Goal: Task Accomplishment & Management: Manage account settings

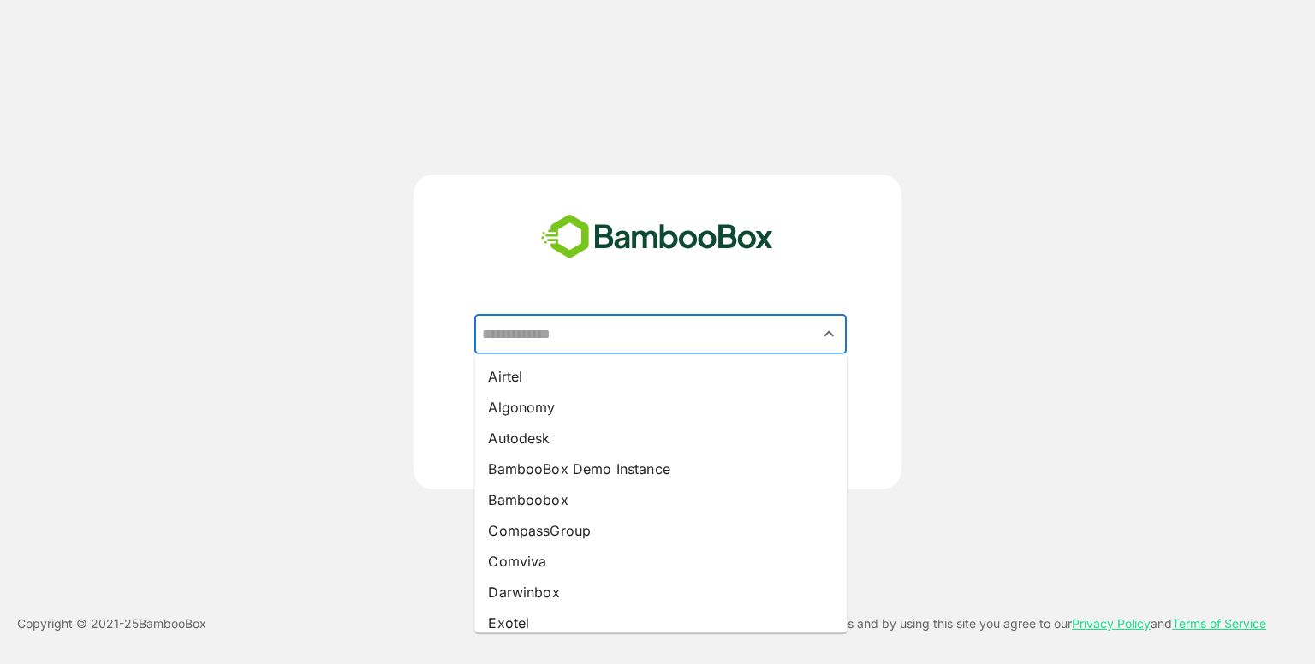
click at [617, 319] on input "text" at bounding box center [661, 334] width 366 height 33
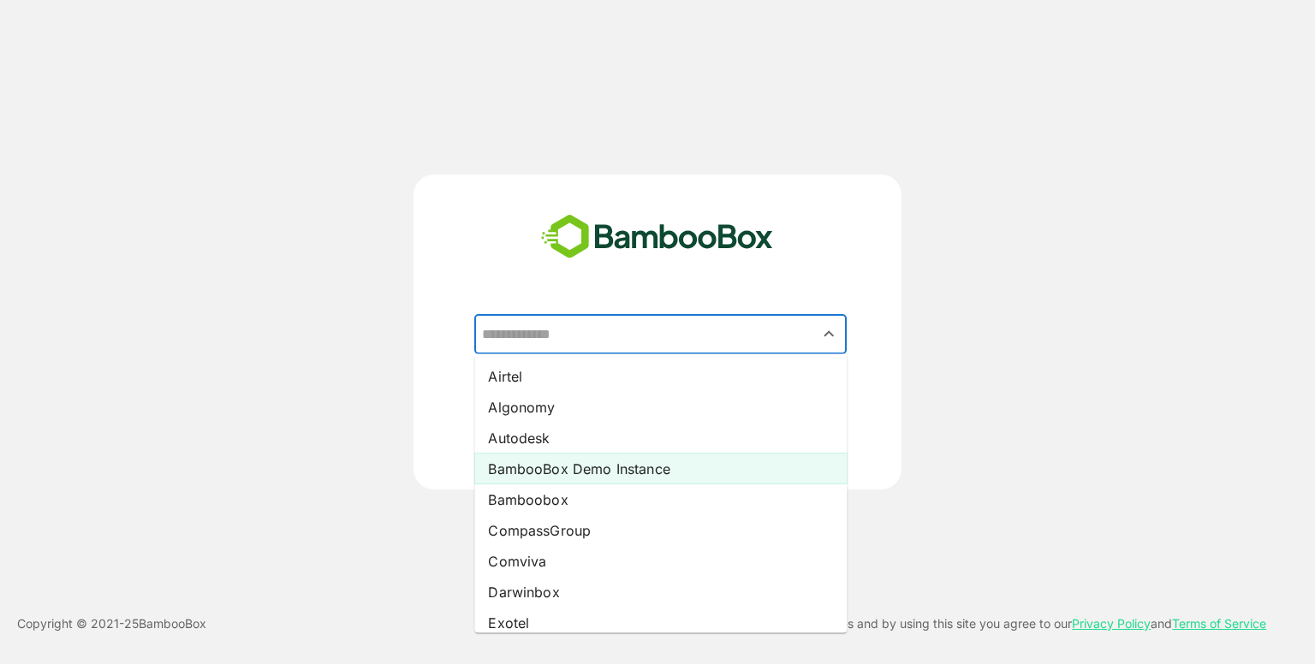
click at [599, 466] on li "BambooBox Demo Instance" at bounding box center [660, 469] width 372 height 31
type input "**********"
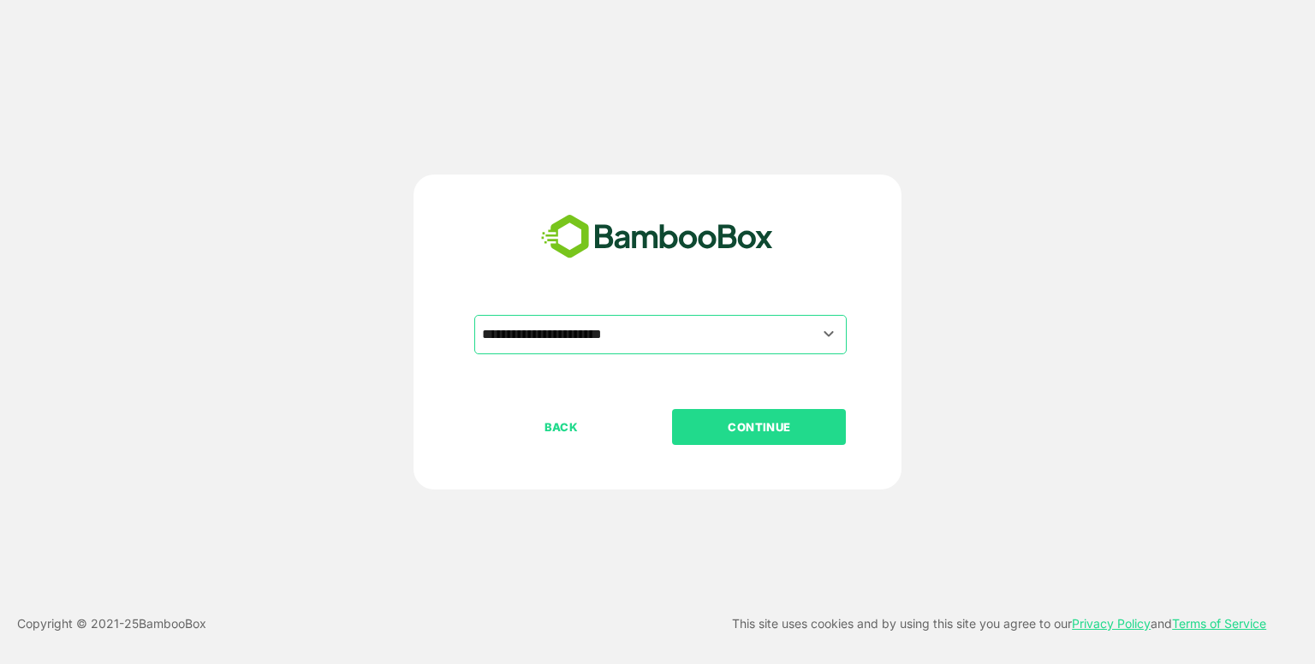
click at [740, 421] on p "CONTINUE" at bounding box center [759, 427] width 171 height 19
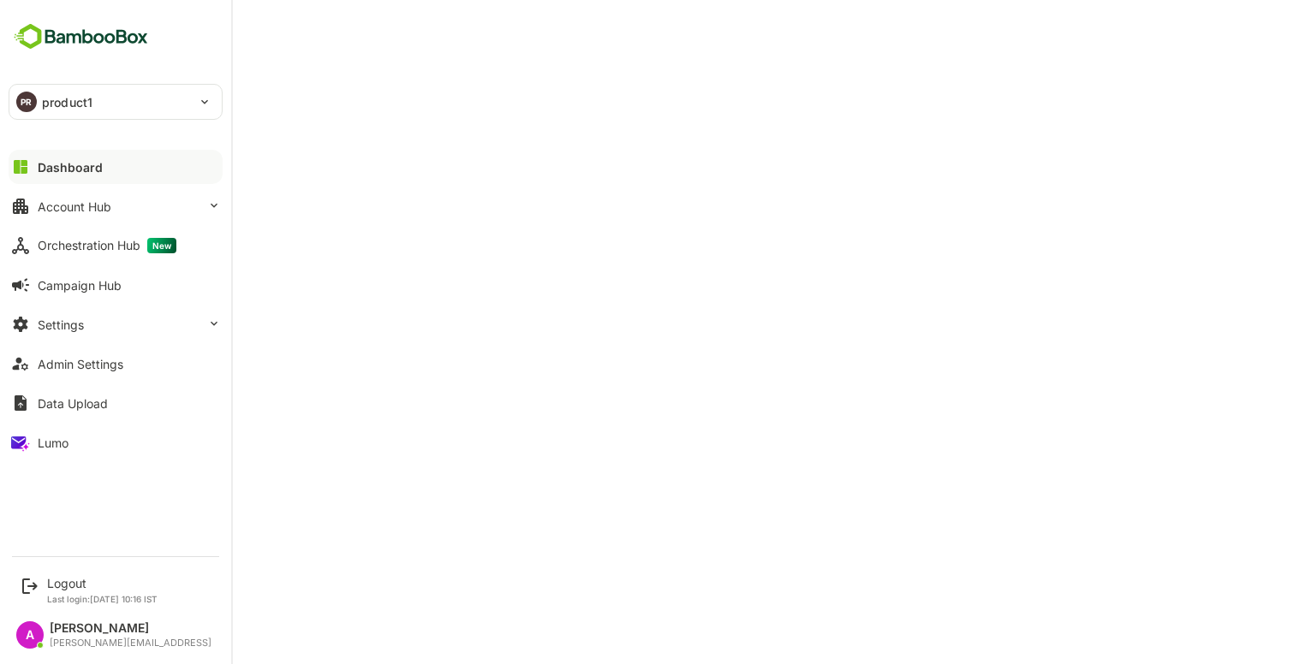
click at [68, 176] on button "Dashboard" at bounding box center [116, 167] width 214 height 34
click at [74, 164] on div "Dashboard" at bounding box center [70, 167] width 65 height 15
click at [127, 204] on button "Account Hub" at bounding box center [116, 206] width 214 height 34
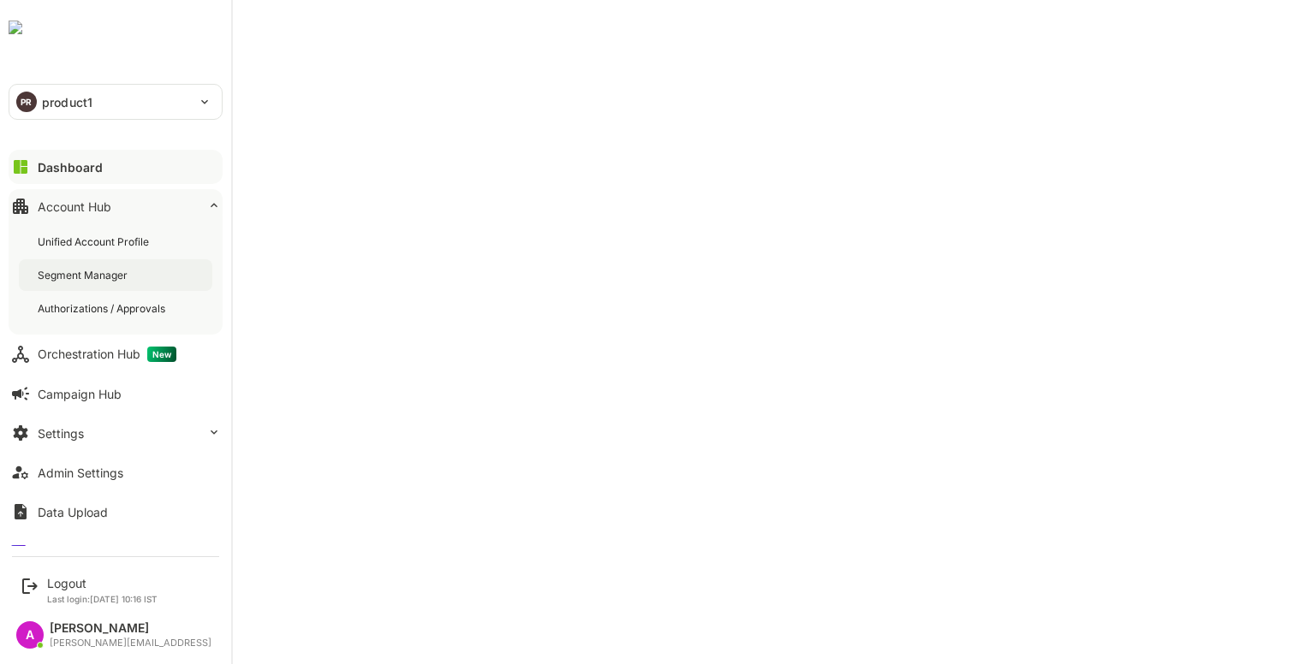
click at [81, 271] on div "Segment Manager" at bounding box center [84, 275] width 93 height 15
click at [35, 170] on button "Dashboard" at bounding box center [116, 167] width 214 height 34
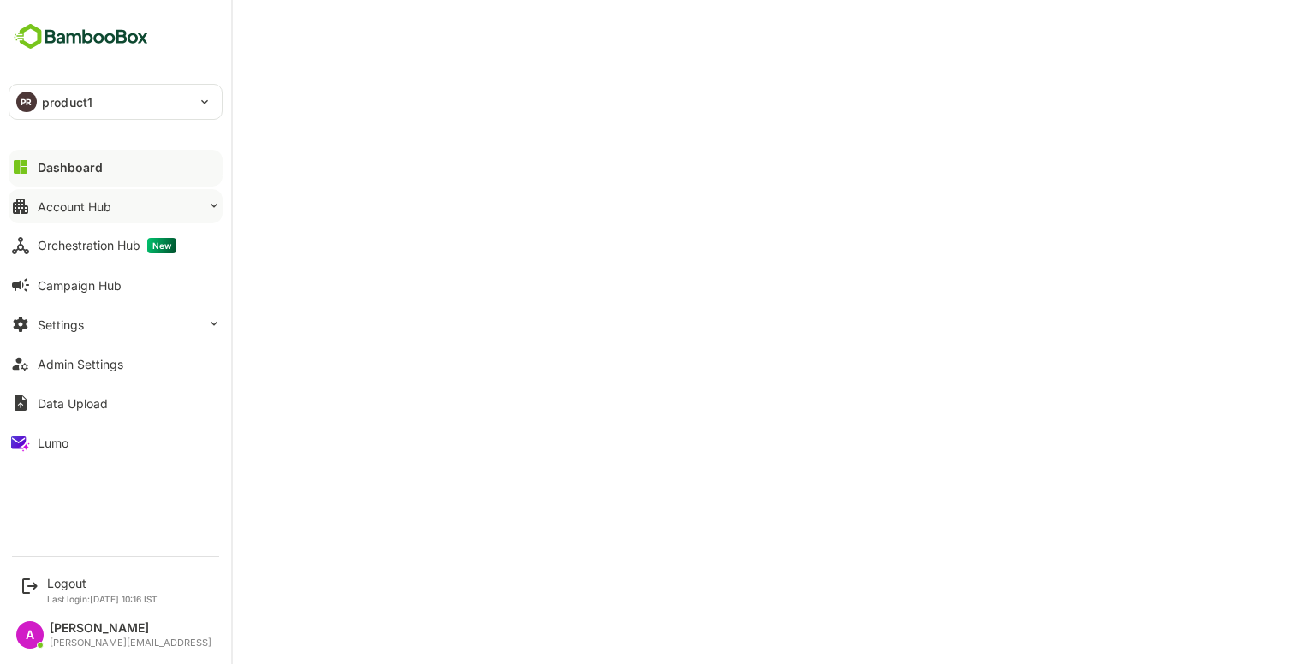
click at [80, 202] on div "Account Hub" at bounding box center [75, 206] width 74 height 15
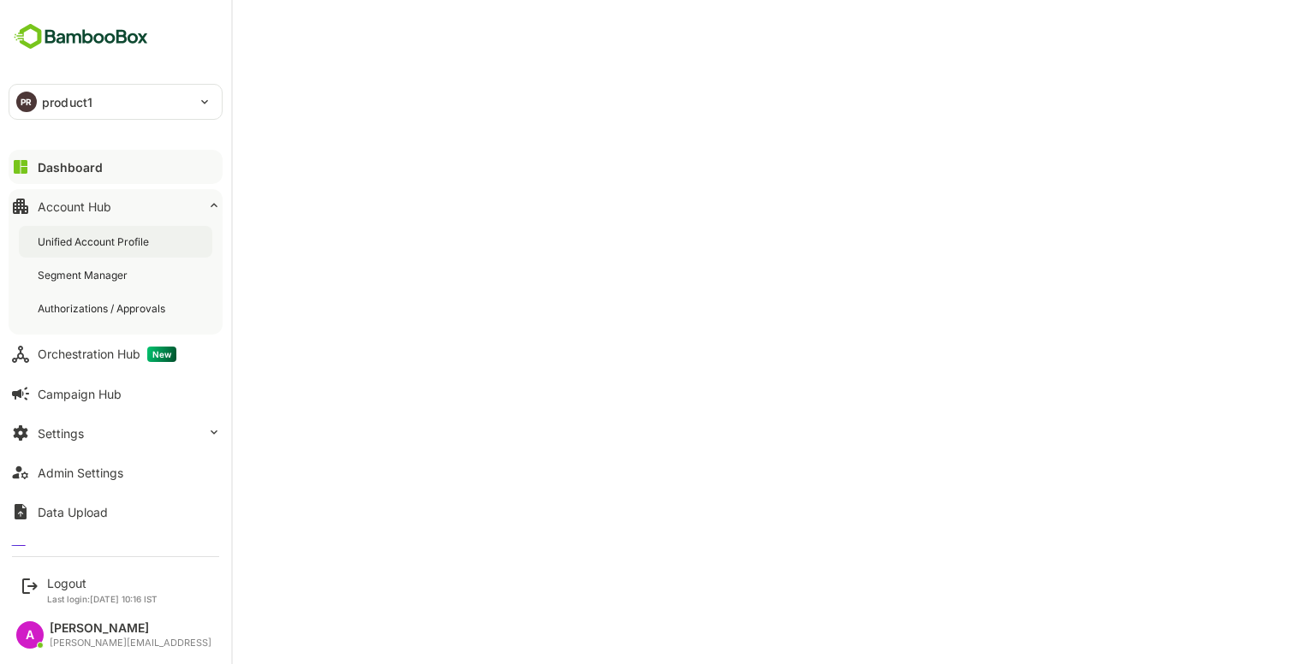
click at [102, 242] on div "Unified Account Profile" at bounding box center [95, 242] width 115 height 15
click at [102, 242] on div "Unified Account Profile" at bounding box center [96, 242] width 117 height 15
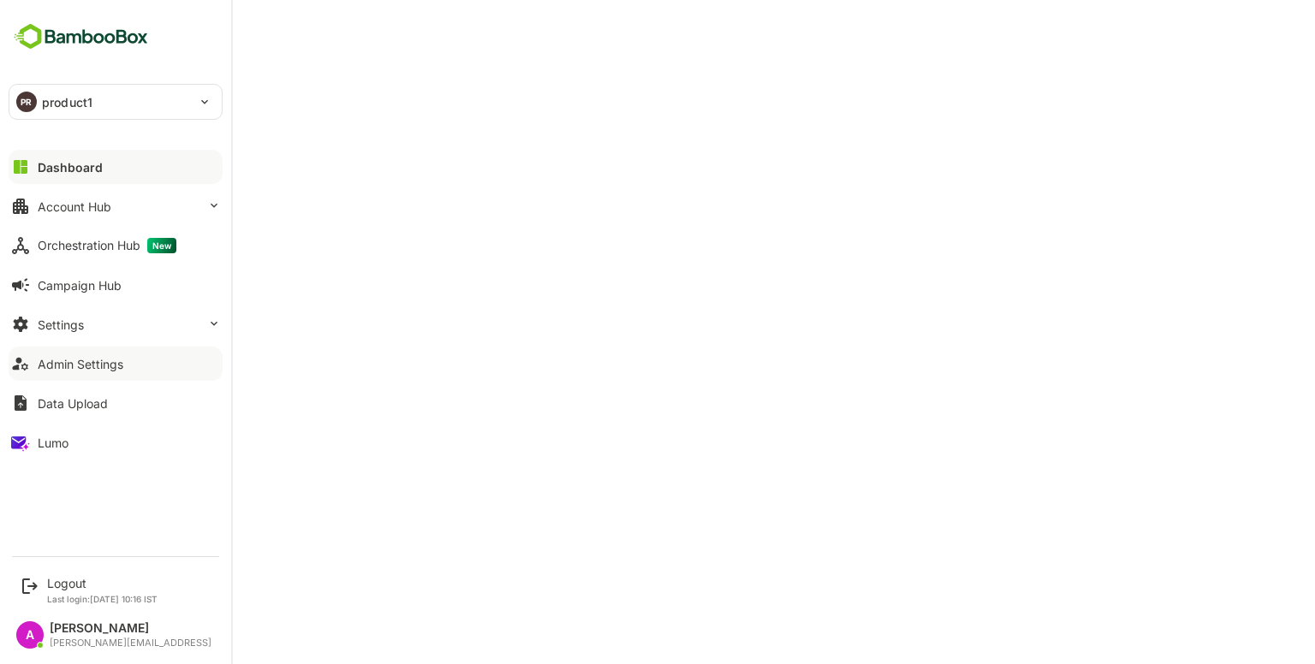
click at [76, 376] on button "Admin Settings" at bounding box center [116, 364] width 214 height 34
click at [68, 167] on div "Dashboard" at bounding box center [69, 167] width 62 height 15
click at [68, 167] on div "Dashboard" at bounding box center [70, 167] width 65 height 15
click at [66, 325] on div "Settings" at bounding box center [61, 325] width 46 height 15
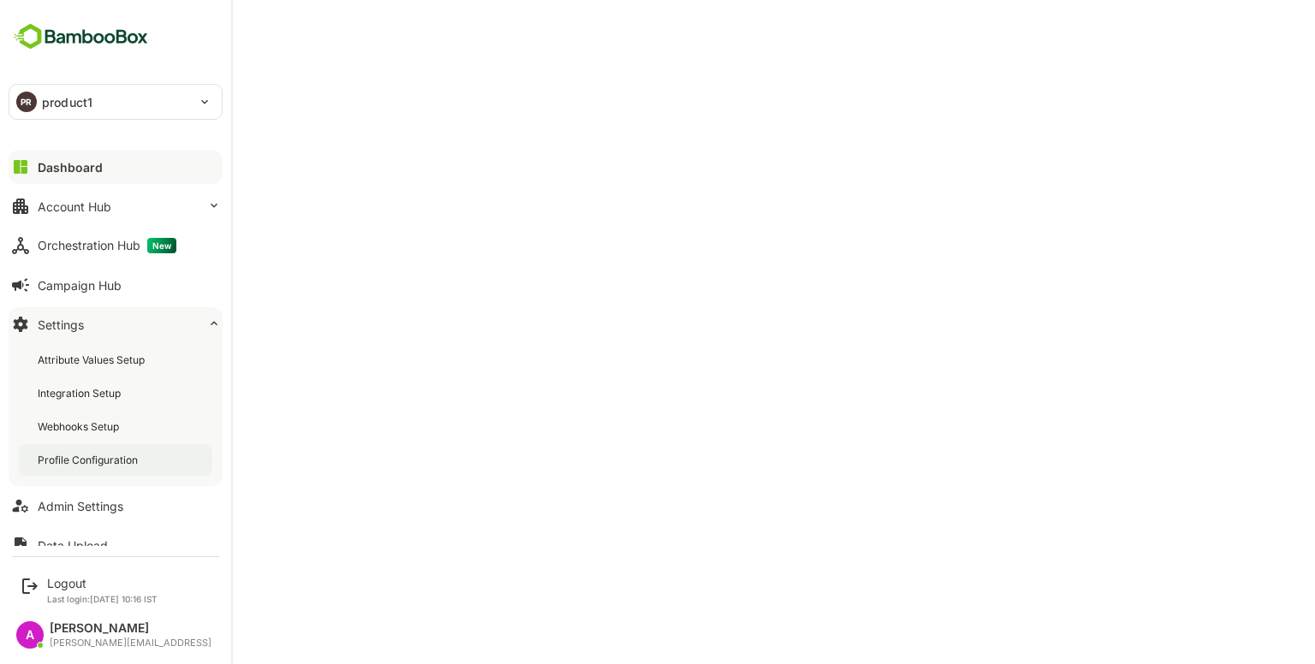
click at [56, 463] on div "Profile Configuration" at bounding box center [90, 460] width 104 height 15
click at [45, 172] on div "Dashboard" at bounding box center [69, 167] width 62 height 15
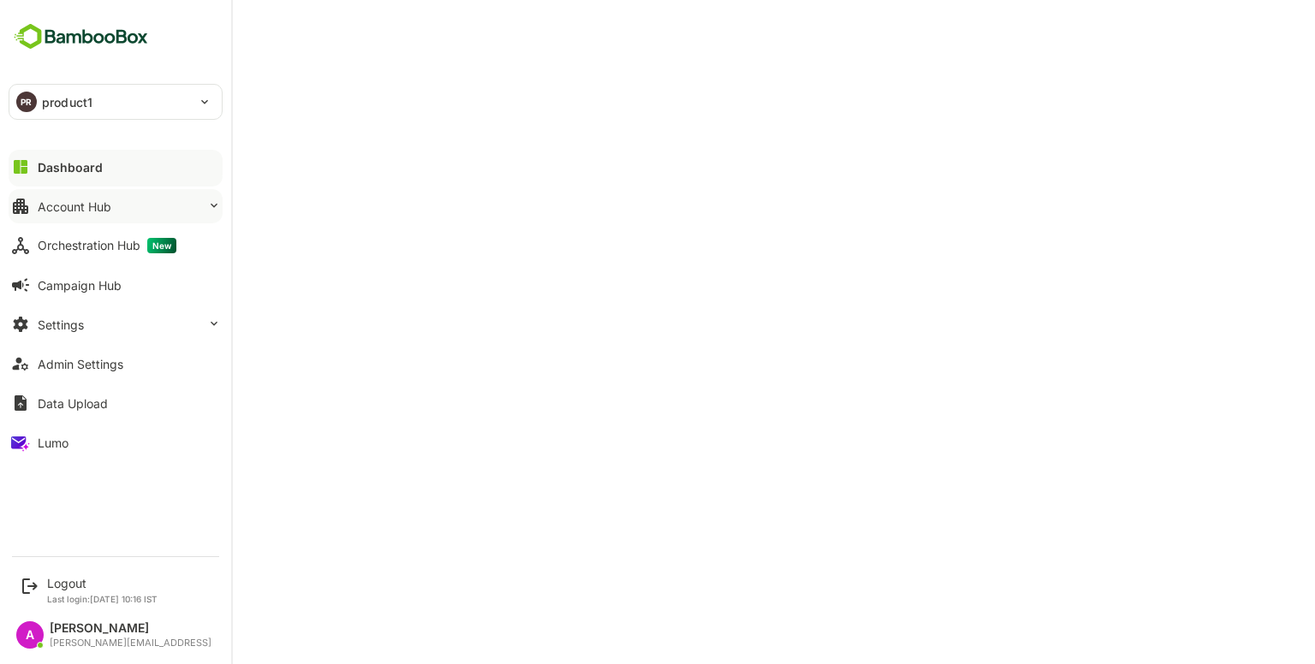
click at [99, 203] on div "Account Hub" at bounding box center [75, 206] width 74 height 15
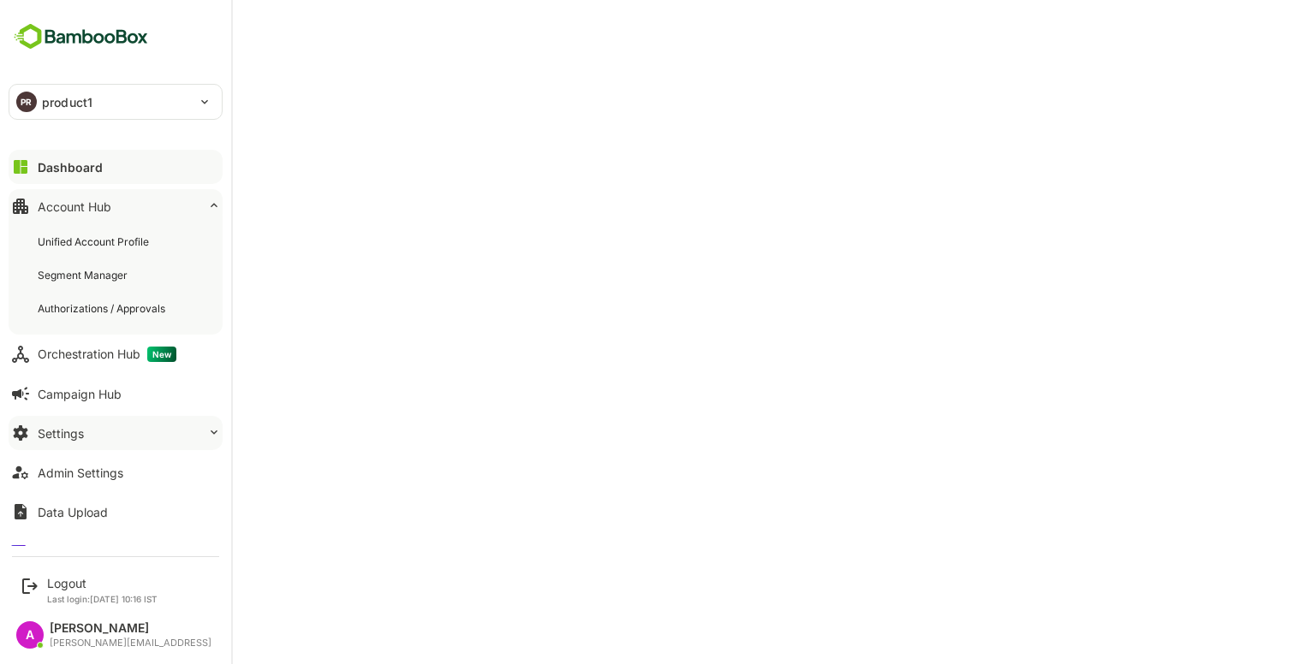
click at [91, 434] on button "Settings" at bounding box center [116, 433] width 214 height 34
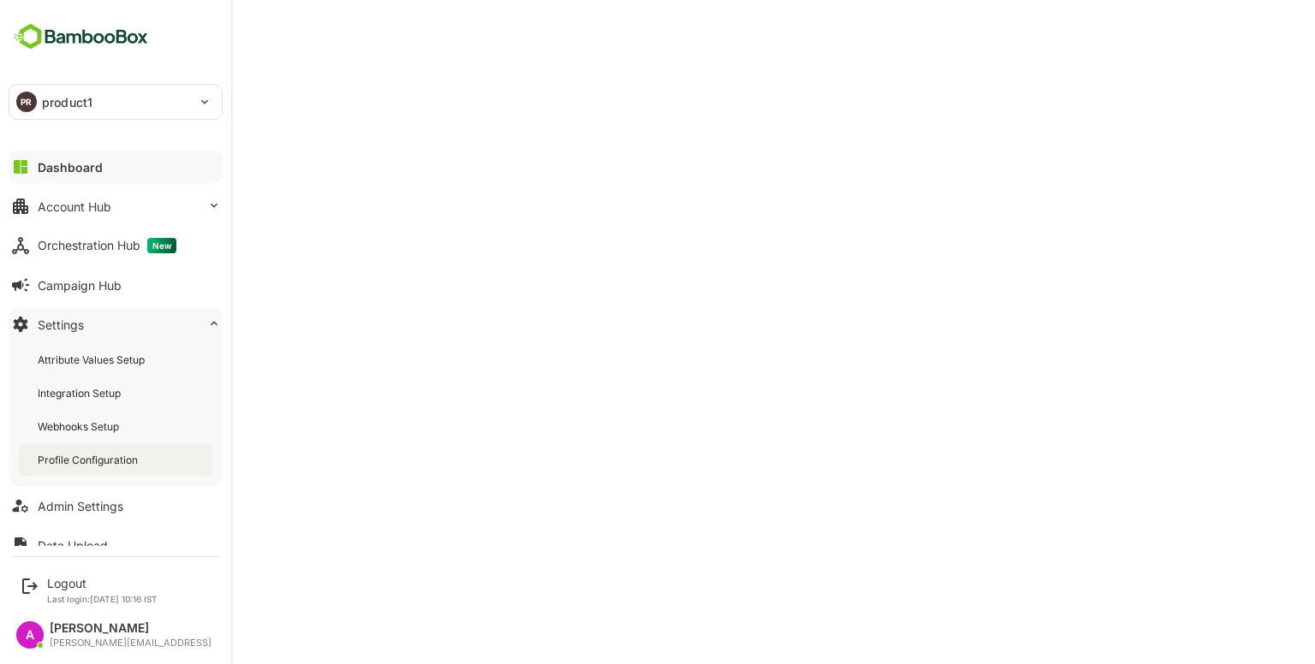
click at [96, 460] on div "Profile Configuration" at bounding box center [90, 460] width 104 height 15
click at [77, 580] on div "Logout" at bounding box center [102, 583] width 110 height 15
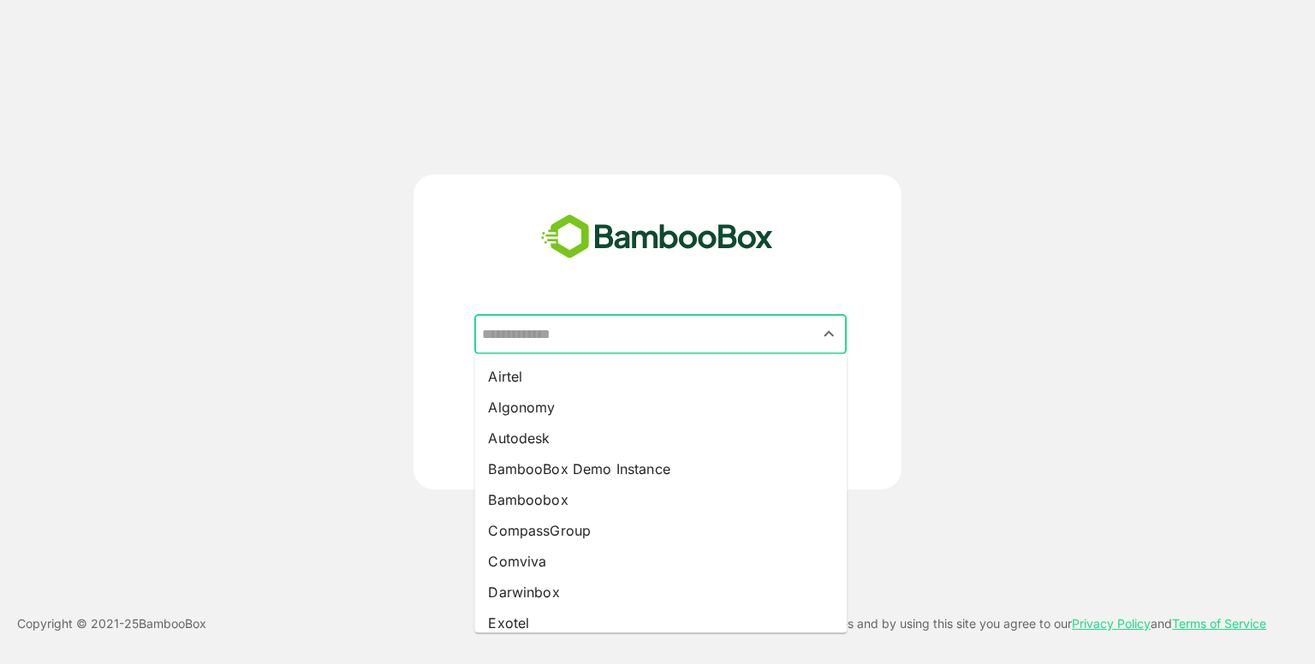
click at [681, 339] on input "text" at bounding box center [661, 334] width 366 height 33
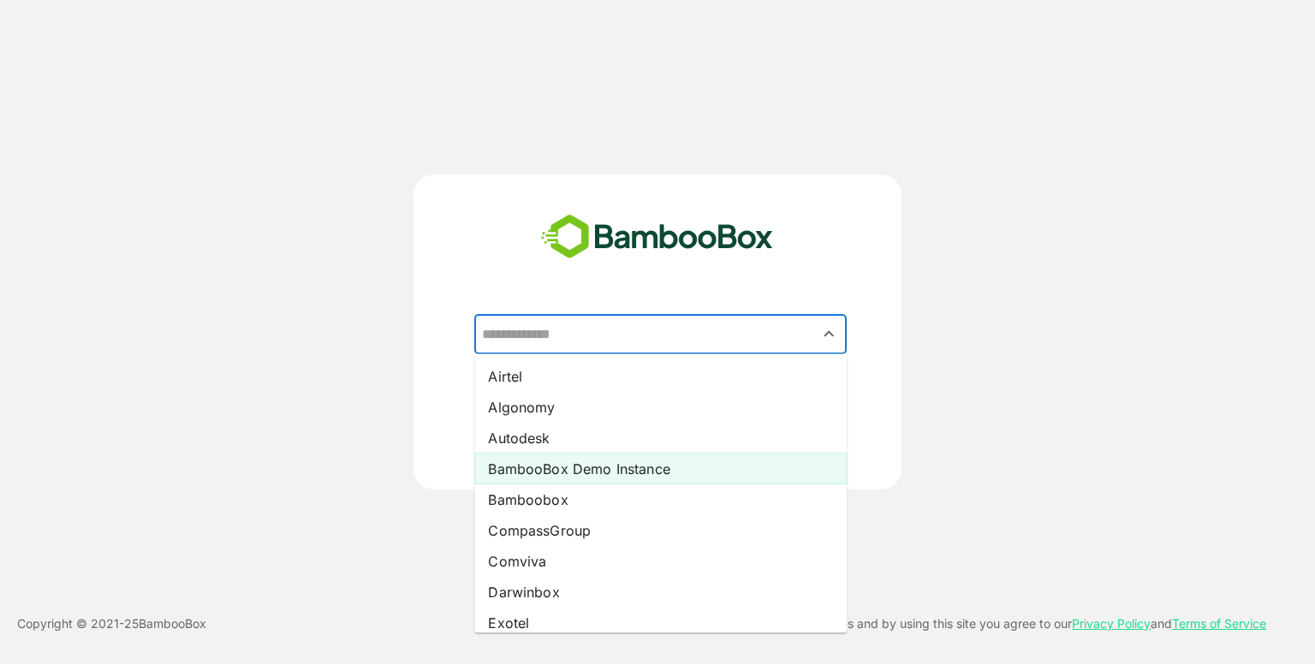
click at [627, 475] on li "BambooBox Demo Instance" at bounding box center [660, 469] width 372 height 31
type input "**********"
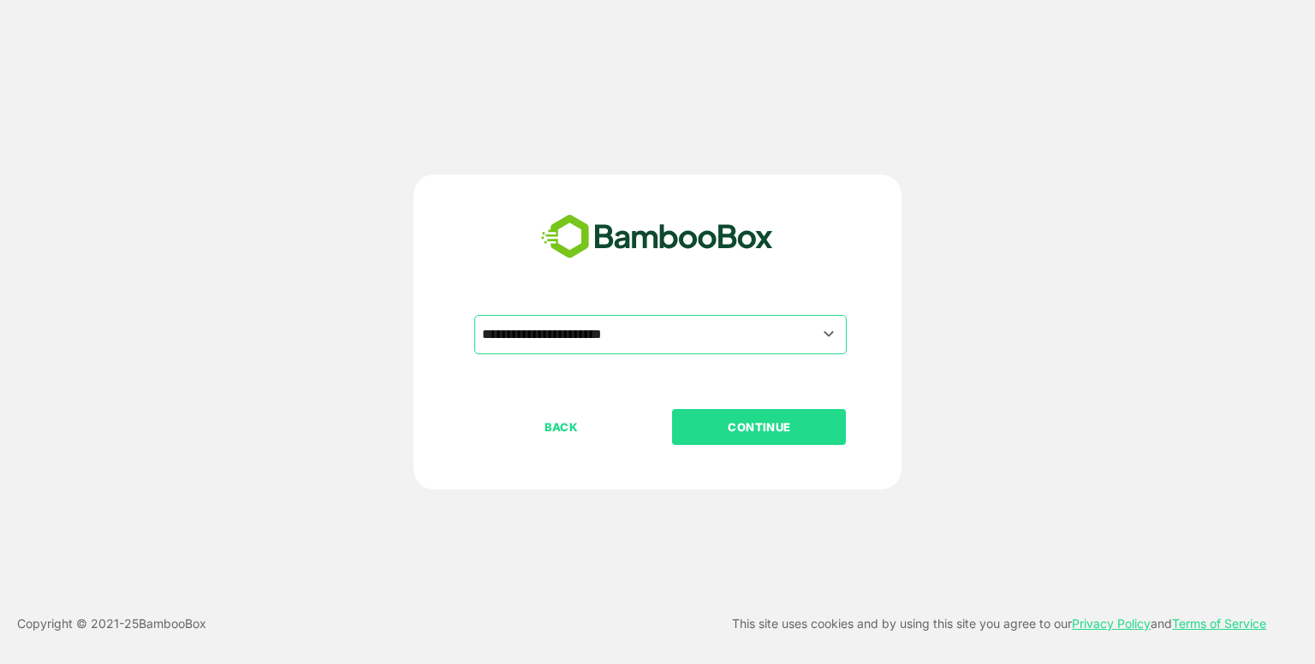
click at [789, 421] on p "CONTINUE" at bounding box center [759, 427] width 171 height 19
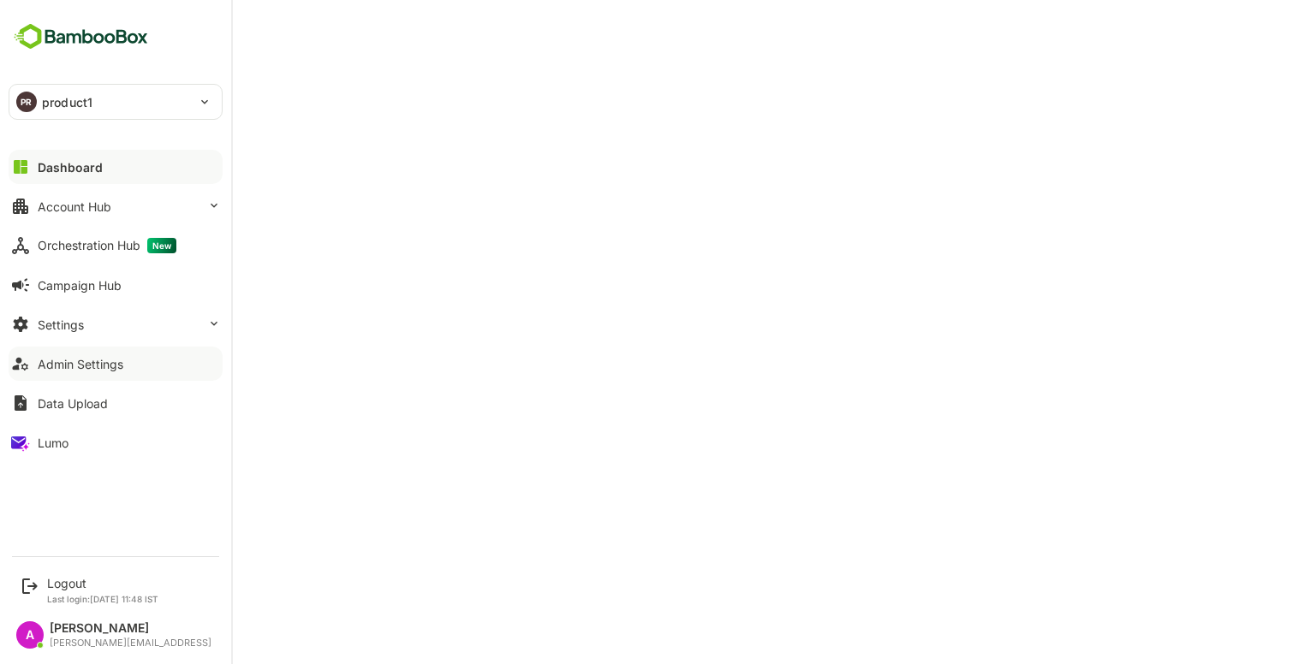
click at [107, 362] on div "Admin Settings" at bounding box center [81, 364] width 86 height 15
click at [132, 326] on button "Settings" at bounding box center [116, 324] width 214 height 34
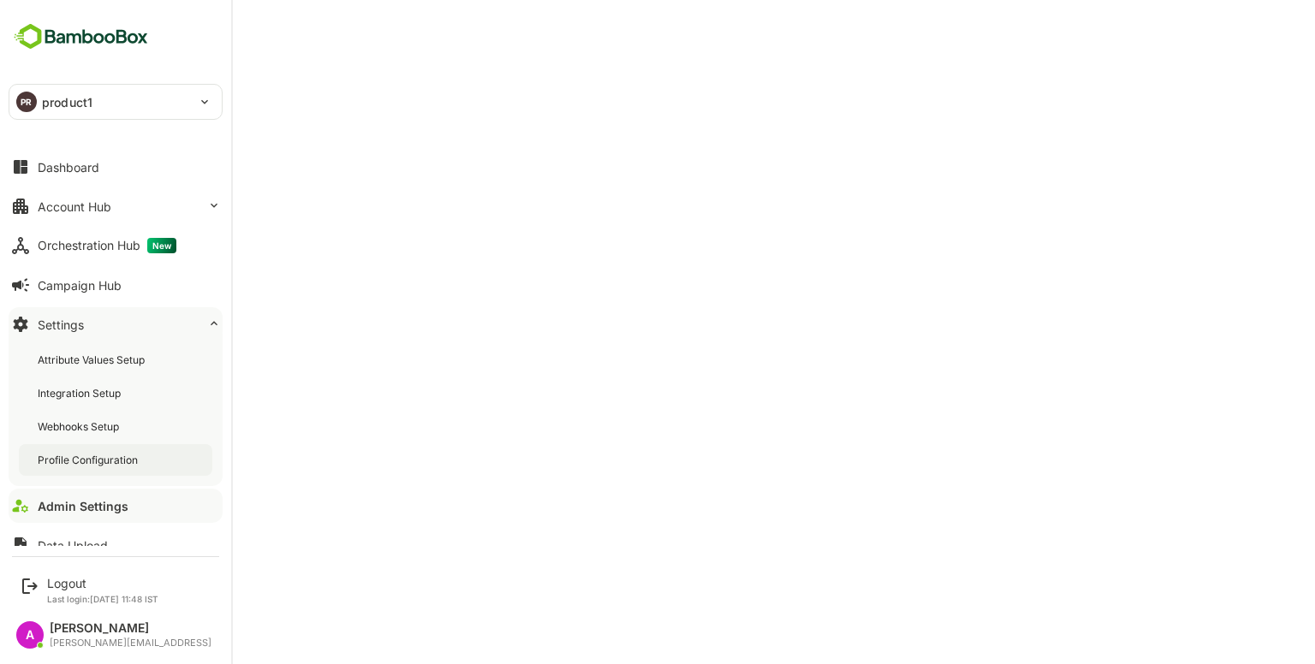
click at [101, 458] on div "Profile Configuration" at bounding box center [90, 460] width 104 height 15
